Goal: Find specific page/section: Find specific page/section

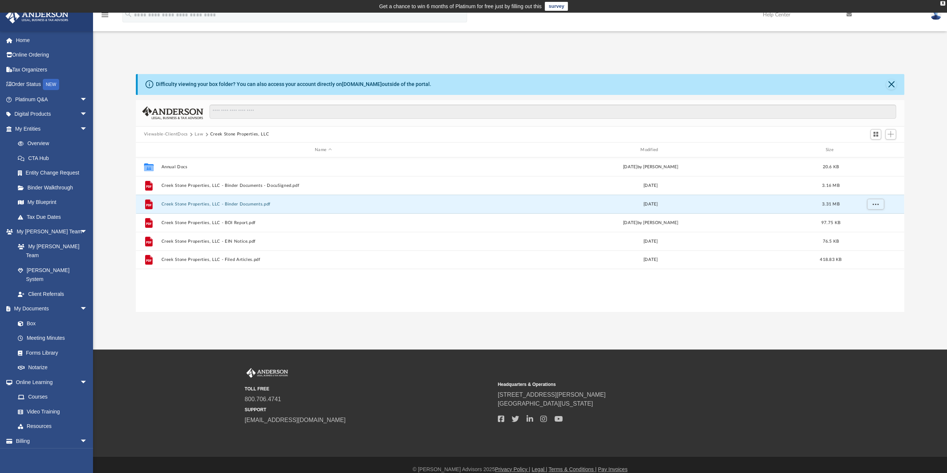
scroll to position [163, 763]
click at [892, 80] on button "Close" at bounding box center [891, 84] width 10 height 10
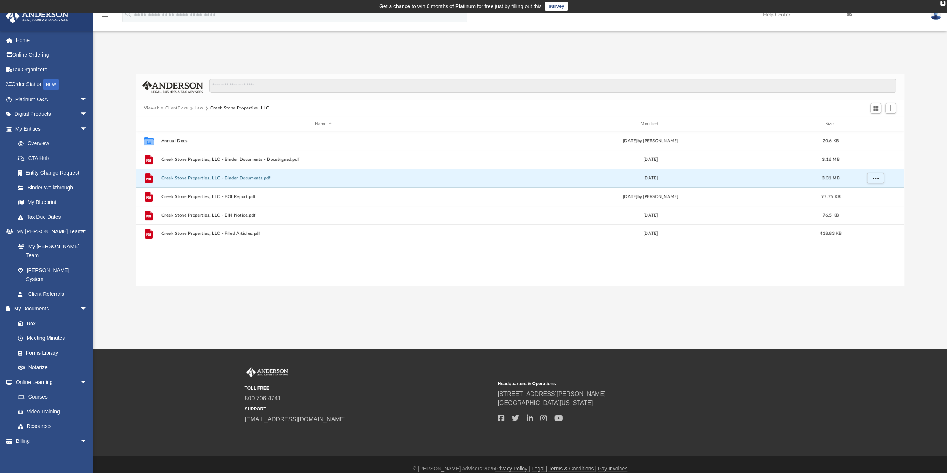
click at [197, 106] on button "Law" at bounding box center [199, 108] width 9 height 7
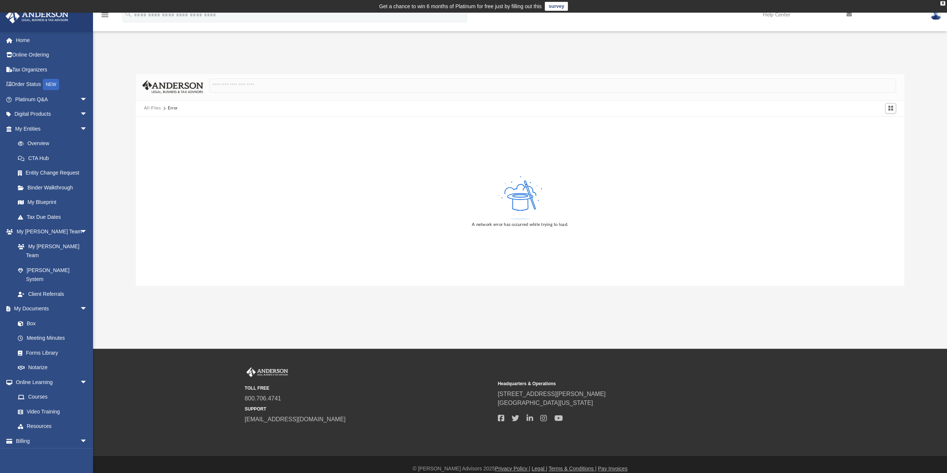
click at [154, 108] on button "All Files" at bounding box center [152, 108] width 17 height 7
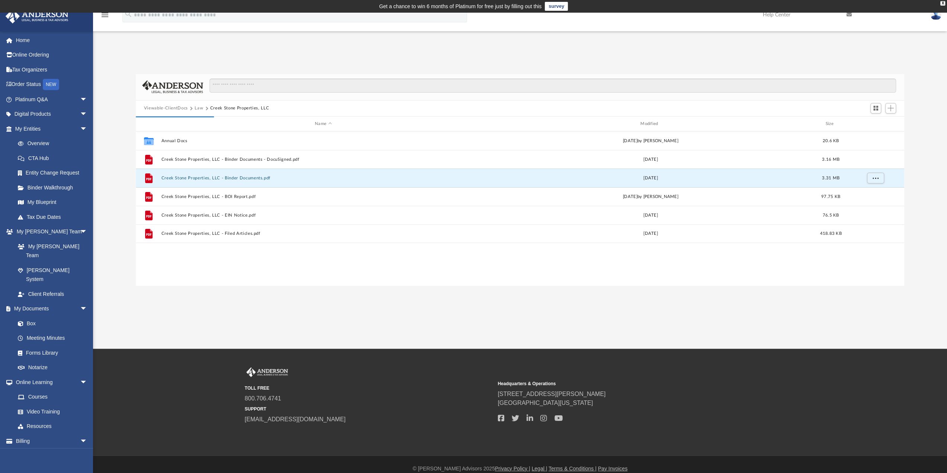
click at [198, 107] on button "Law" at bounding box center [199, 108] width 9 height 7
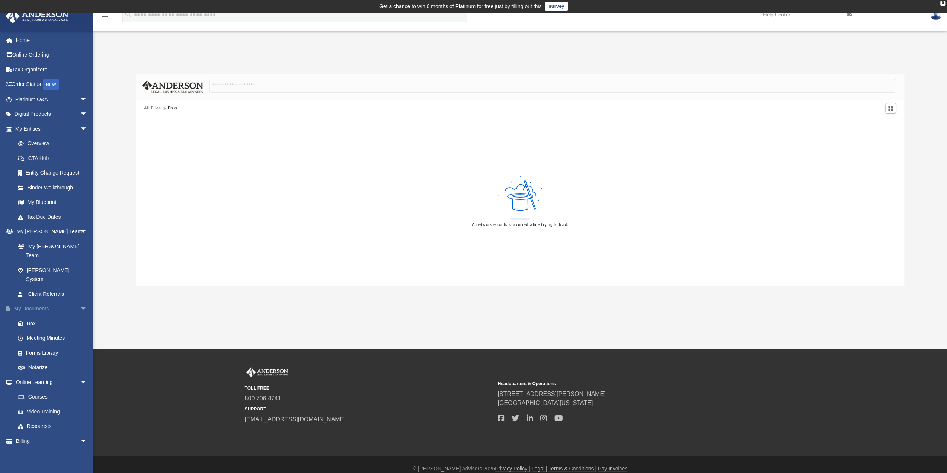
click at [33, 301] on link "My Documents arrow_drop_down" at bounding box center [51, 308] width 93 height 15
click at [39, 301] on link "My Documents arrow_drop_down" at bounding box center [51, 308] width 93 height 15
click at [942, 1] on div "X" at bounding box center [942, 3] width 5 height 4
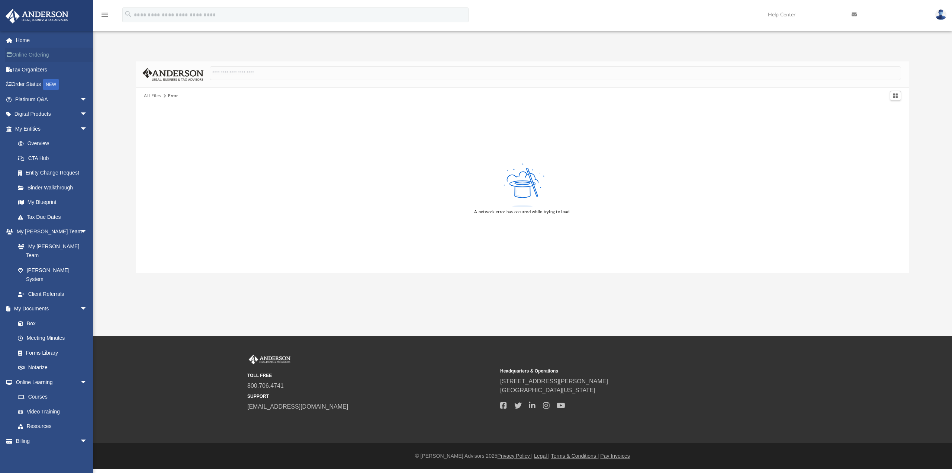
click at [28, 56] on link "Online Ordering" at bounding box center [51, 55] width 93 height 15
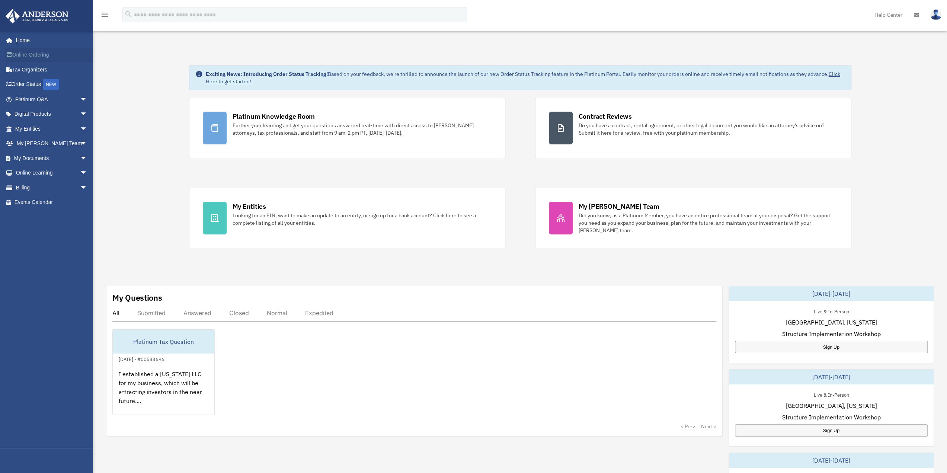
click at [48, 55] on link "Online Ordering" at bounding box center [51, 55] width 93 height 15
click at [32, 88] on link "Order Status NEW" at bounding box center [51, 84] width 93 height 15
click at [49, 161] on link "My Documents arrow_drop_down" at bounding box center [51, 158] width 93 height 15
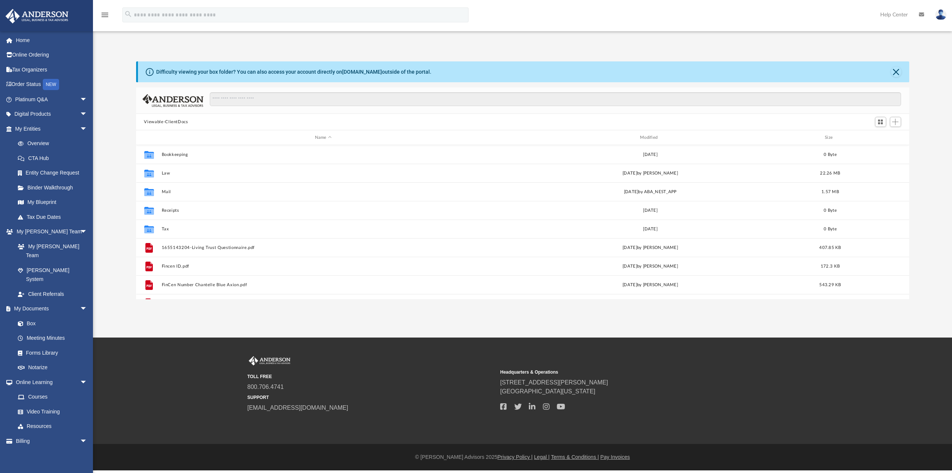
scroll to position [163, 767]
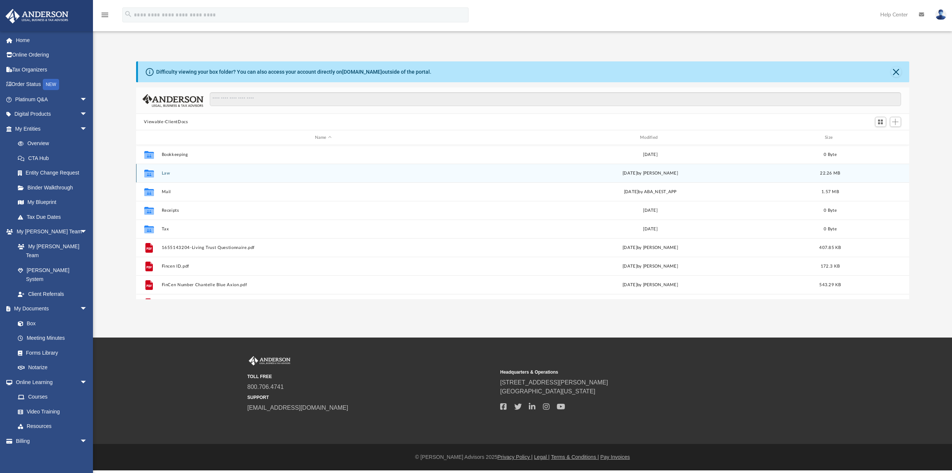
click at [174, 171] on button "Law" at bounding box center [323, 173] width 324 height 5
